Goal: Transaction & Acquisition: Purchase product/service

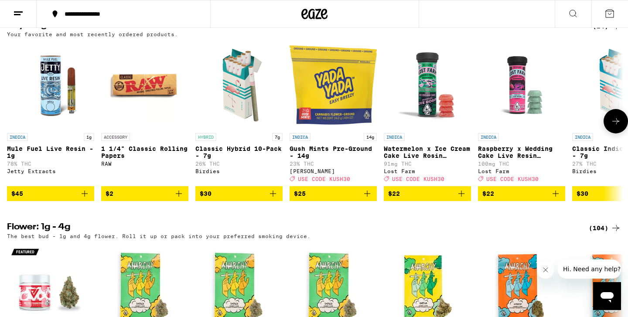
scroll to position [912, 0]
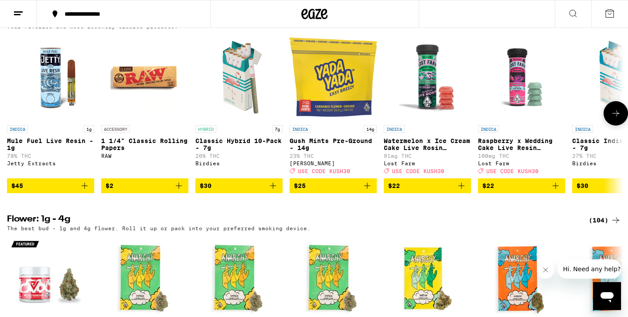
click at [372, 191] on icon "Add to bag" at bounding box center [367, 186] width 10 height 10
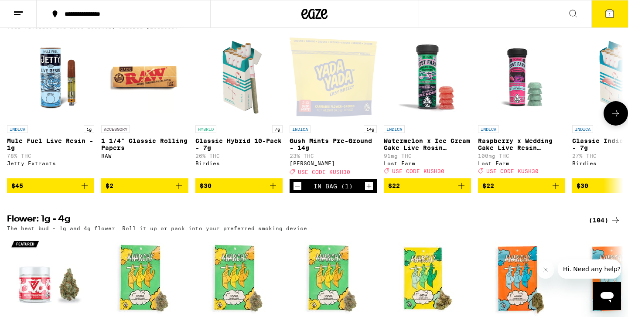
scroll to position [940, 0]
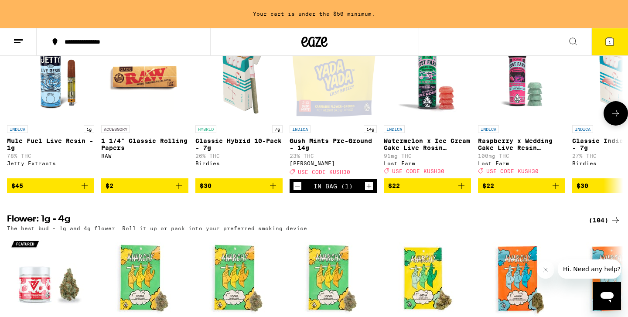
click at [273, 191] on icon "Add to bag" at bounding box center [273, 186] width 10 height 10
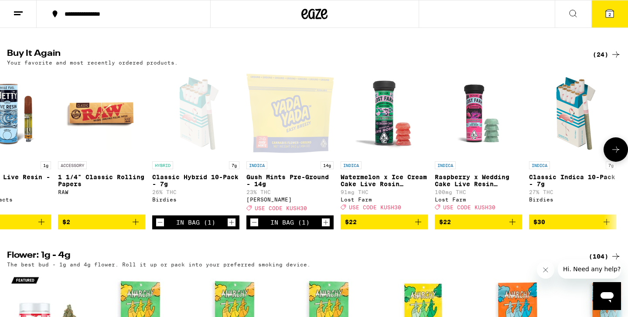
scroll to position [0, 0]
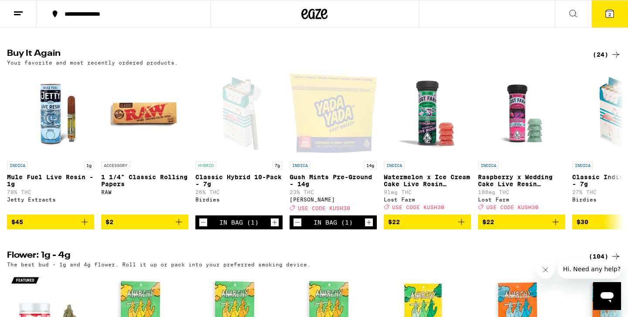
click at [579, 20] on button at bounding box center [573, 13] width 37 height 27
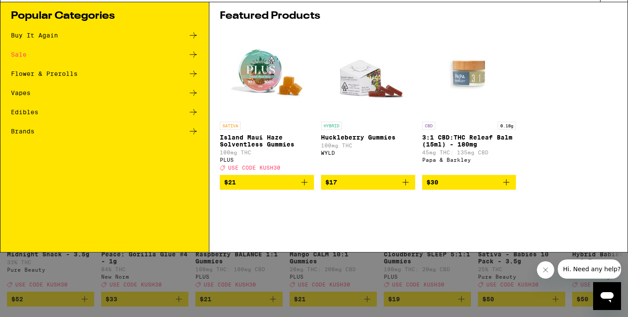
click at [111, 60] on div "Buy It Again" at bounding box center [105, 62] width 188 height 10
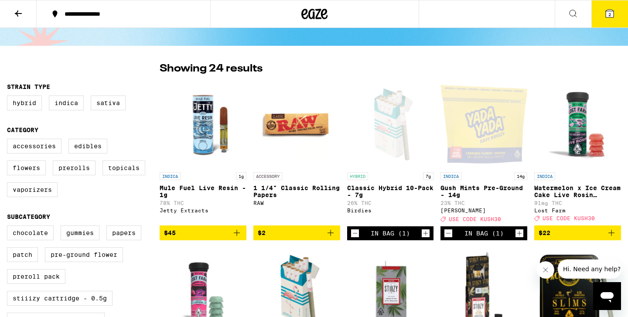
scroll to position [38, 0]
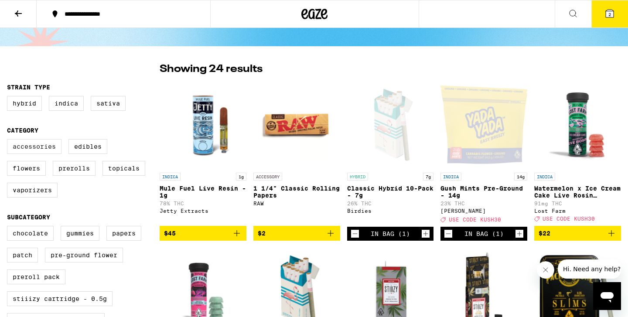
click at [40, 150] on label "Accessories" at bounding box center [34, 146] width 55 height 15
click at [9, 141] on input "Accessories" at bounding box center [9, 141] width 0 height 0
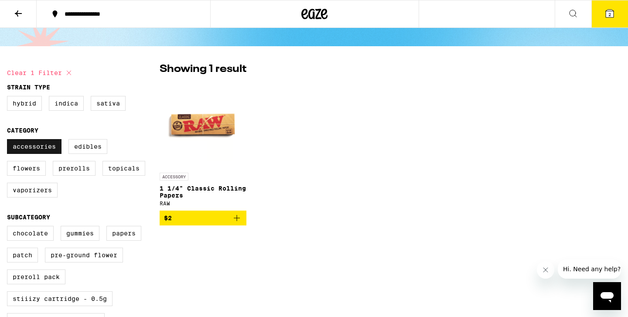
click at [40, 150] on label "Accessories" at bounding box center [34, 146] width 55 height 15
click at [9, 141] on input "Accessories" at bounding box center [9, 141] width 0 height 0
checkbox input "false"
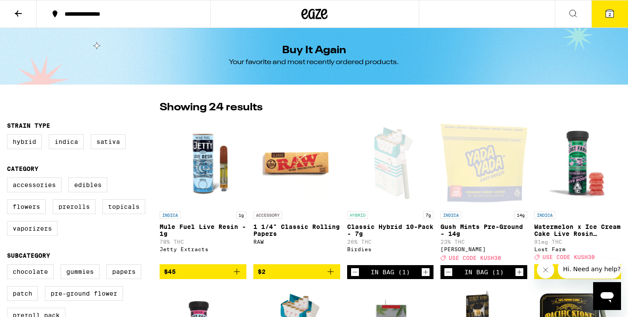
click at [27, 21] on button at bounding box center [18, 13] width 37 height 27
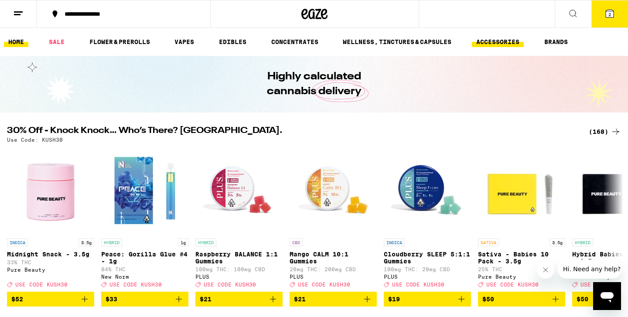
click at [502, 45] on link "ACCESSORIES" at bounding box center [498, 42] width 52 height 10
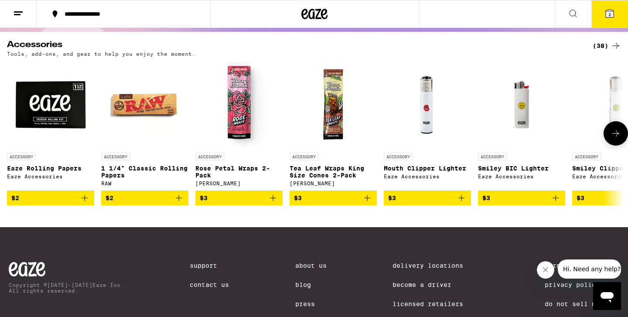
scroll to position [79, 0]
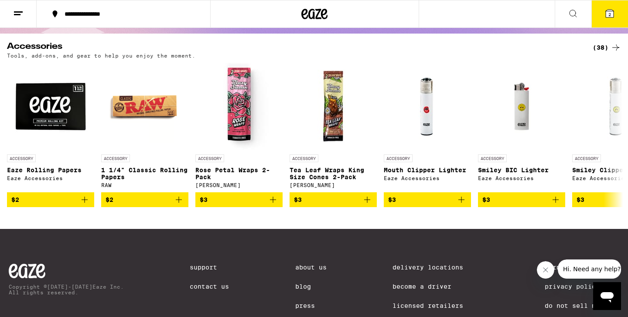
click at [617, 39] on div "**********" at bounding box center [314, 144] width 628 height 446
click at [606, 46] on div "(38)" at bounding box center [607, 47] width 28 height 10
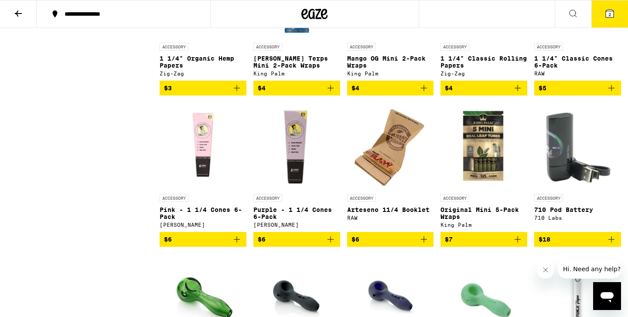
scroll to position [471, 0]
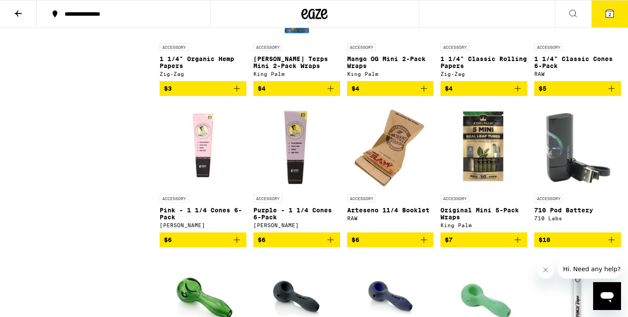
click at [397, 214] on p "Arteseno 11/4 Booklet" at bounding box center [390, 210] width 87 height 7
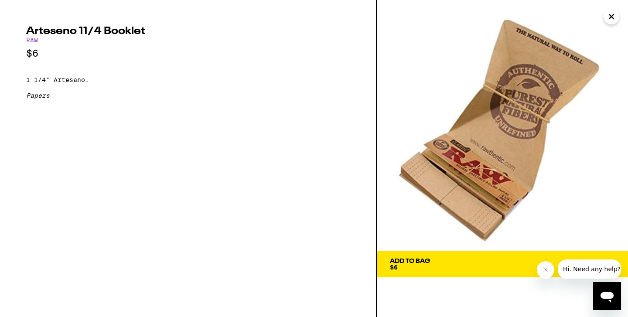
click at [610, 17] on icon "Close" at bounding box center [612, 16] width 4 height 4
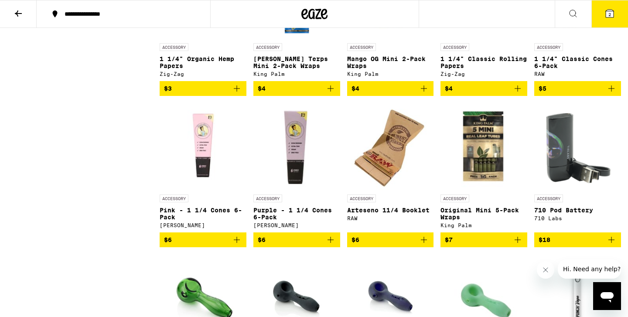
click at [426, 245] on icon "Add to bag" at bounding box center [424, 240] width 10 height 10
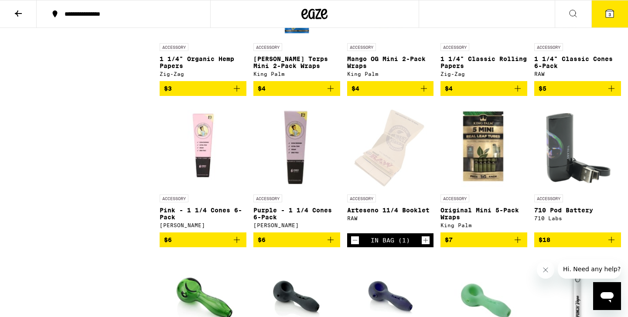
click at [394, 173] on div "Open page for Arteseno 11/4 Booklet from RAW" at bounding box center [390, 146] width 78 height 87
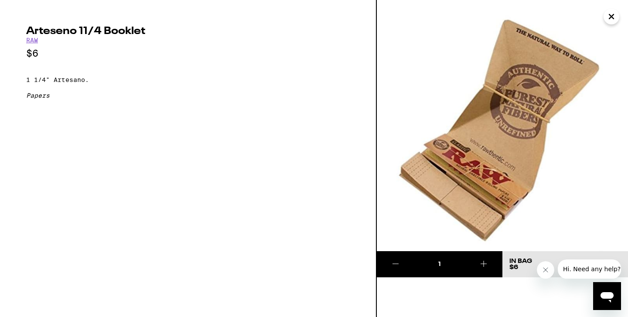
click at [611, 14] on icon "Close" at bounding box center [612, 16] width 10 height 13
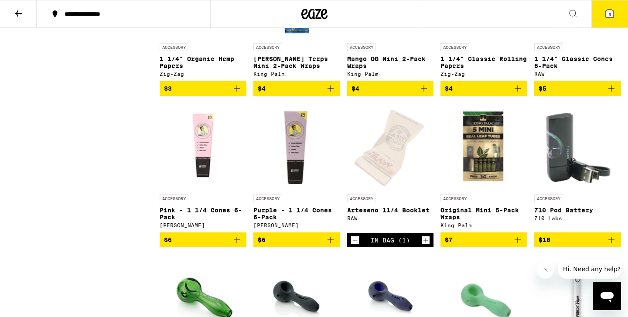
click at [398, 155] on div "Open page for Arteseno 11/4 Booklet from RAW" at bounding box center [390, 146] width 78 height 87
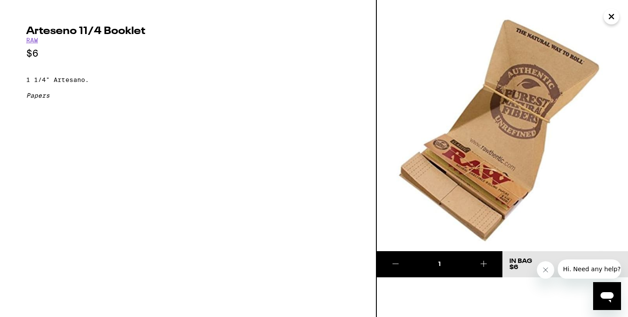
click at [611, 22] on icon "Close" at bounding box center [612, 16] width 10 height 13
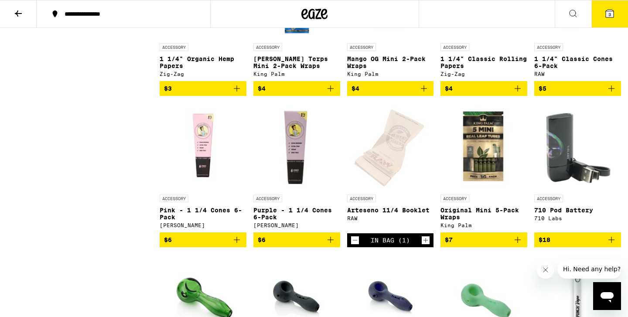
click at [610, 18] on icon at bounding box center [610, 13] width 10 height 10
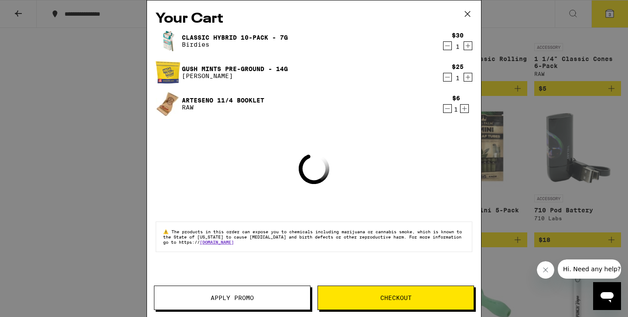
click at [364, 302] on button "Checkout" at bounding box center [396, 298] width 157 height 24
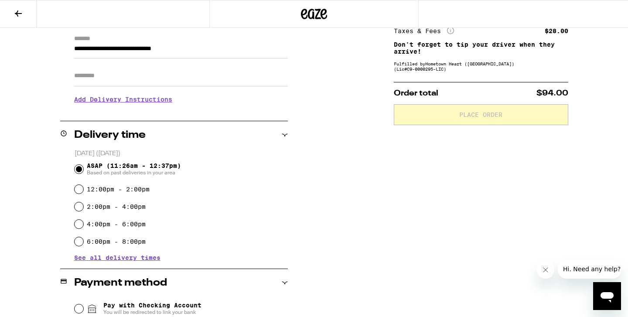
scroll to position [126, 0]
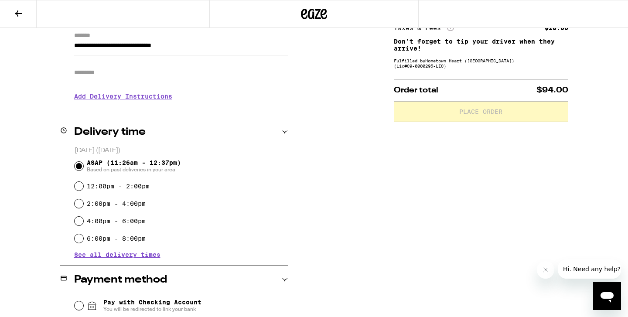
click at [136, 216] on div "4:00pm - 6:00pm" at bounding box center [181, 221] width 213 height 17
click at [136, 224] on label "4:00pm - 6:00pm" at bounding box center [116, 221] width 59 height 7
click at [83, 224] on input "4:00pm - 6:00pm" at bounding box center [79, 221] width 9 height 9
radio input "true"
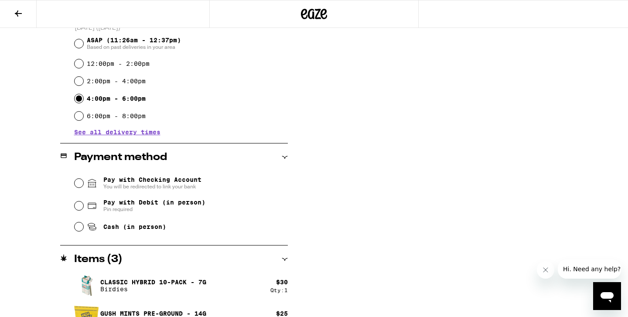
scroll to position [248, 0]
click at [151, 185] on span "You will be redirected to link your bank" at bounding box center [152, 187] width 98 height 7
click at [83, 185] on input "Pay with Checking Account You will be redirected to link your bank" at bounding box center [79, 183] width 9 height 9
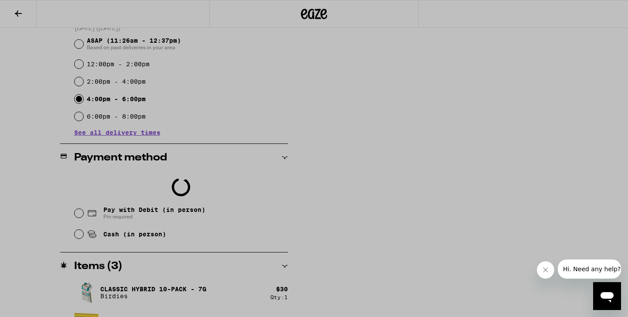
click at [554, 272] on button "Close message from company" at bounding box center [545, 269] width 17 height 17
click at [208, 233] on div at bounding box center [314, 158] width 628 height 317
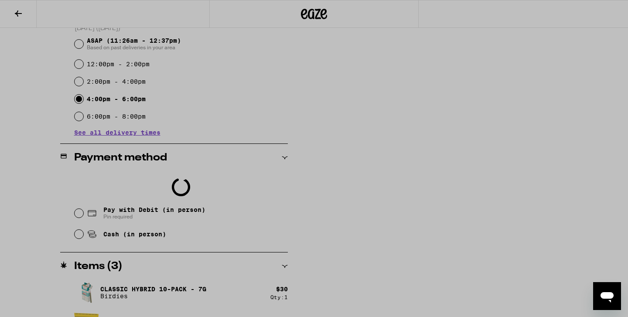
drag, startPoint x: 208, startPoint y: 233, endPoint x: 203, endPoint y: 238, distance: 6.8
click at [208, 233] on div at bounding box center [314, 158] width 628 height 317
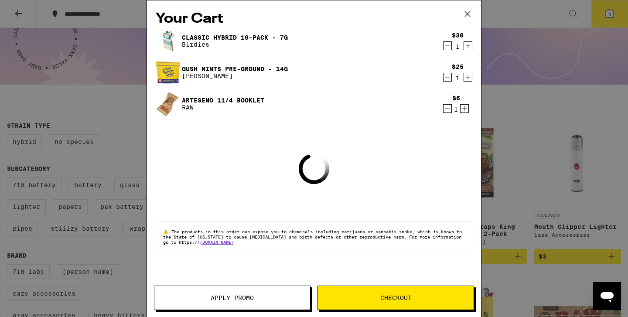
click at [408, 295] on span "Checkout" at bounding box center [396, 298] width 31 height 6
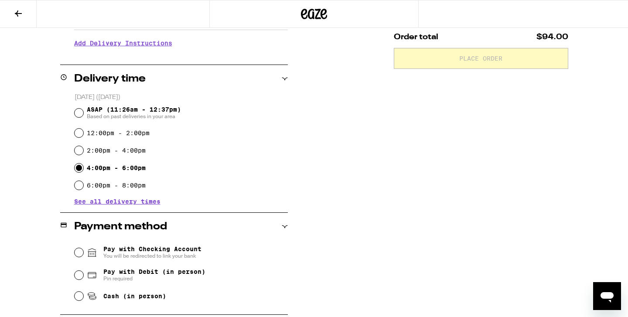
scroll to position [175, 0]
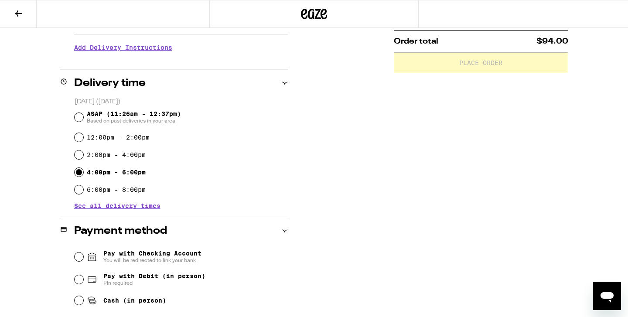
click at [117, 137] on label "12:00pm - 2:00pm" at bounding box center [118, 137] width 63 height 7
click at [83, 137] on input "12:00pm - 2:00pm" at bounding box center [79, 137] width 9 height 9
radio input "true"
click at [146, 110] on div "ASAP (11:26am - 12:37pm) Based on past deliveries in your area" at bounding box center [181, 117] width 213 height 23
click at [149, 117] on span "ASAP (11:26am - 12:37pm) Based on past deliveries in your area" at bounding box center [134, 117] width 94 height 14
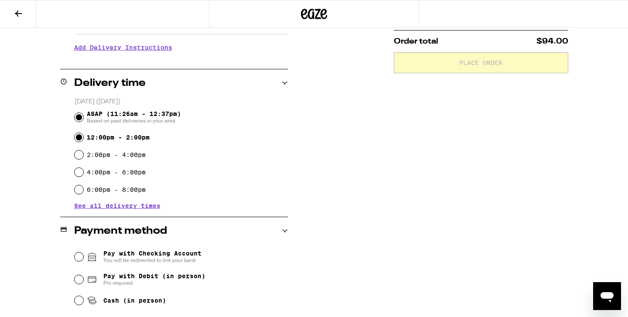
click at [83, 117] on input "ASAP (11:26am - 12:37pm) Based on past deliveries in your area" at bounding box center [79, 117] width 9 height 9
radio input "true"
click at [132, 137] on label "12:00pm - 2:00pm" at bounding box center [118, 137] width 63 height 7
click at [83, 137] on input "12:00pm - 2:00pm" at bounding box center [79, 137] width 9 height 9
radio input "true"
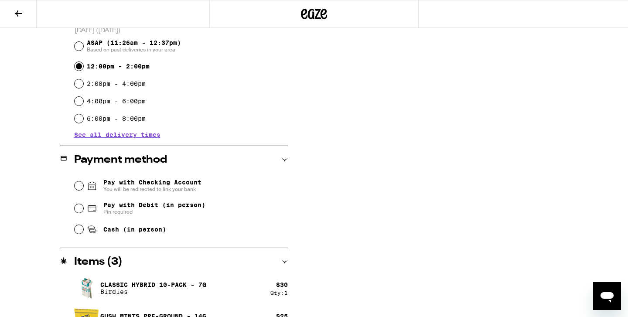
scroll to position [299, 0]
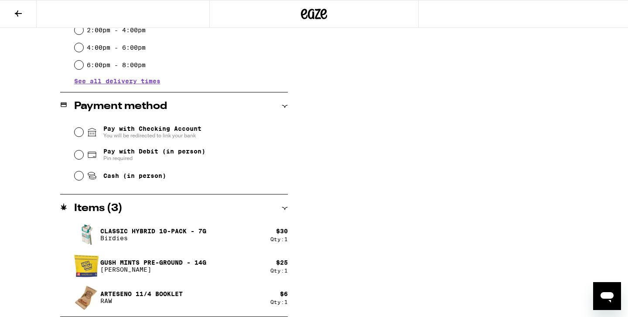
click at [159, 179] on span "Cash (in person)" at bounding box center [134, 175] width 63 height 7
click at [83, 180] on input "Cash (in person)" at bounding box center [79, 175] width 9 height 9
radio input "true"
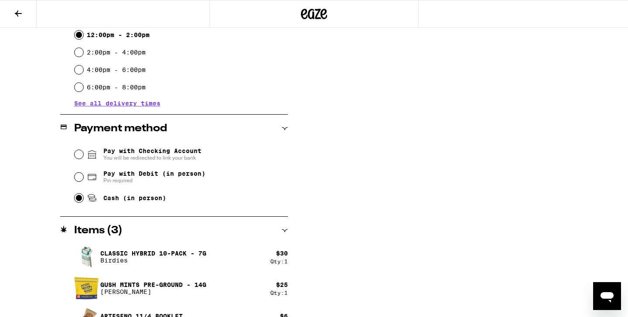
scroll to position [274, 0]
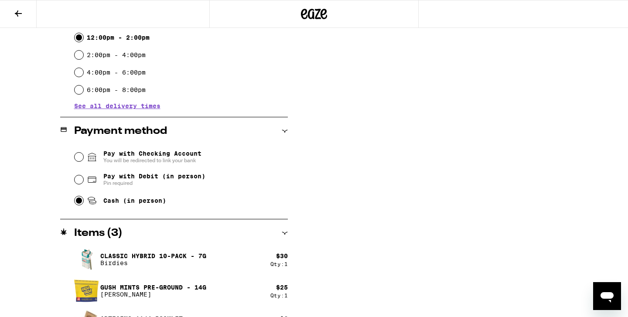
click at [120, 204] on span "Cash (in person)" at bounding box center [134, 200] width 63 height 7
click at [83, 204] on input "Cash (in person)" at bounding box center [79, 200] width 9 height 9
click at [143, 185] on span "Pin required" at bounding box center [154, 183] width 102 height 7
click at [83, 184] on input "Pay with Debit (in person) Pin required" at bounding box center [79, 179] width 9 height 9
radio input "true"
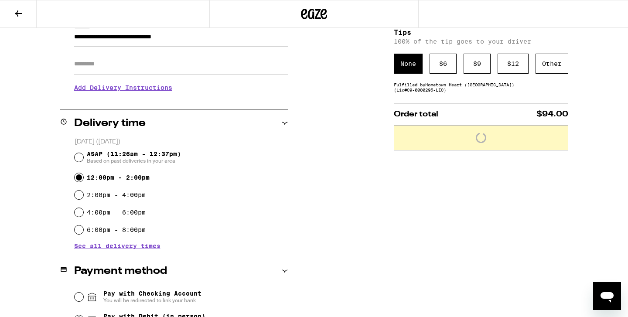
scroll to position [0, 0]
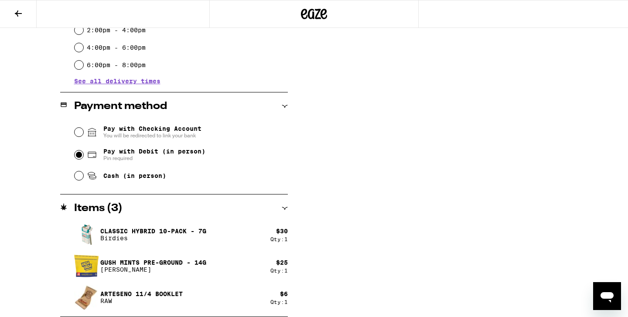
click at [146, 179] on span "Cash (in person)" at bounding box center [134, 175] width 63 height 7
click at [83, 179] on input "Cash (in person)" at bounding box center [79, 175] width 9 height 9
radio input "true"
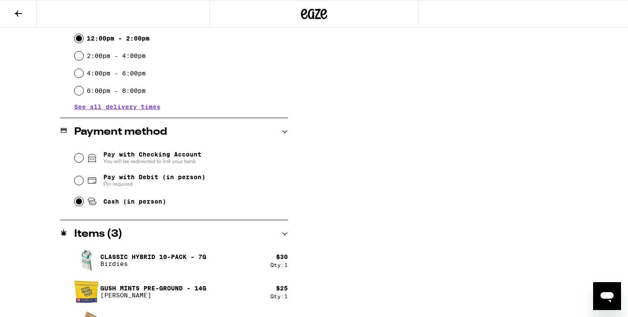
scroll to position [299, 0]
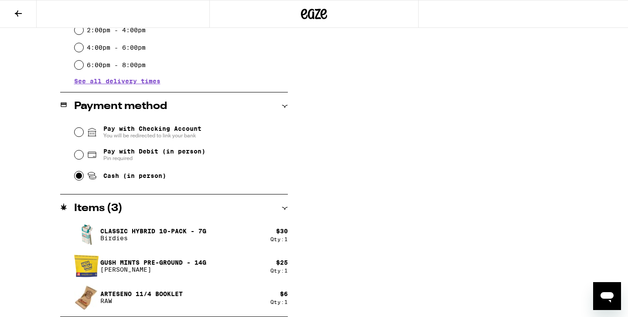
click at [163, 161] on span "Pin required" at bounding box center [154, 158] width 102 height 7
click at [83, 159] on input "Pay with Debit (in person) Pin required" at bounding box center [79, 155] width 9 height 9
radio input "true"
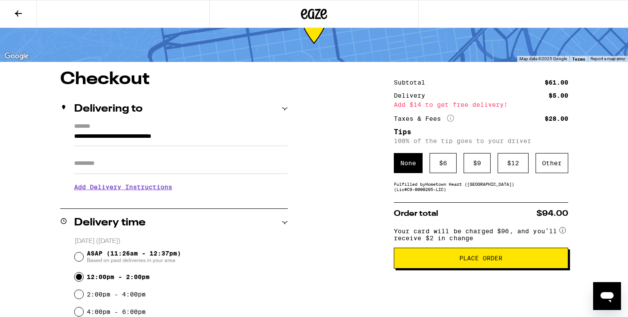
scroll to position [36, 0]
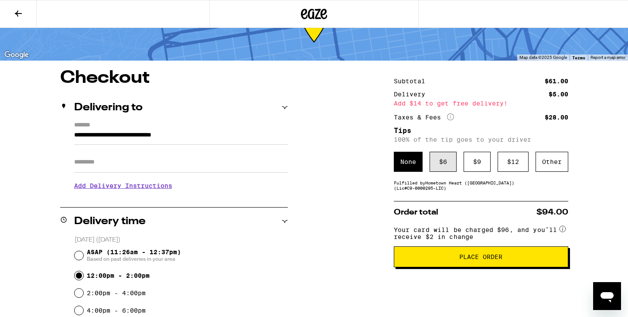
click at [452, 169] on div "$ 6" at bounding box center [443, 162] width 27 height 20
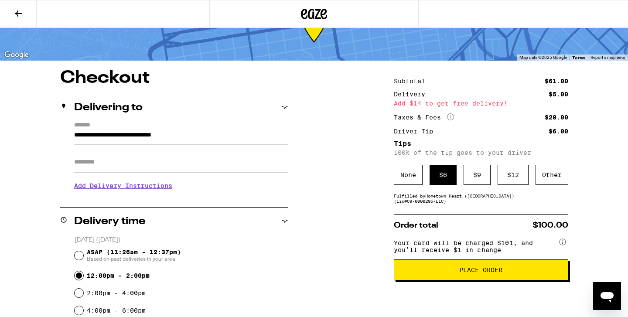
click at [460, 281] on button "Place Order" at bounding box center [481, 270] width 175 height 21
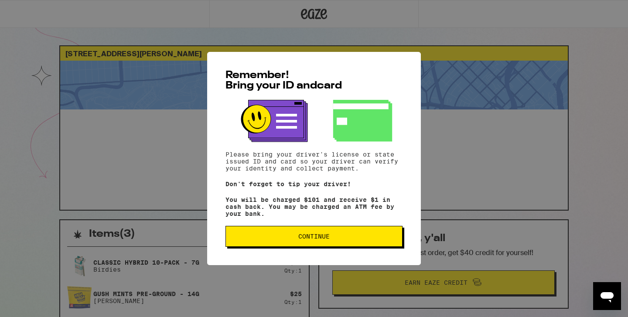
click at [394, 247] on button "Continue" at bounding box center [314, 236] width 177 height 21
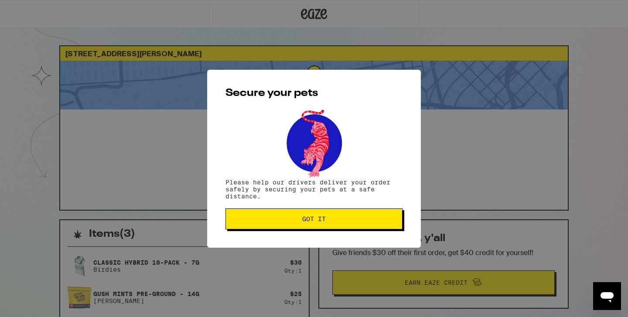
click at [392, 247] on div "Secure your pets Please help our drivers deliver your order safely by securing …" at bounding box center [314, 159] width 214 height 178
click at [353, 226] on button "Got it" at bounding box center [314, 219] width 177 height 21
